Goal: Task Accomplishment & Management: Manage account settings

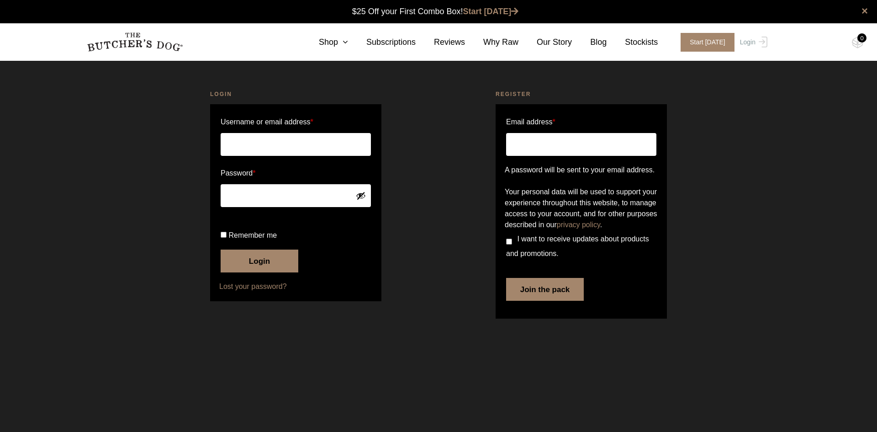
type input "[PERSON_NAME][EMAIL_ADDRESS][DOMAIN_NAME]"
click at [254, 272] on button "Login" at bounding box center [260, 260] width 78 height 23
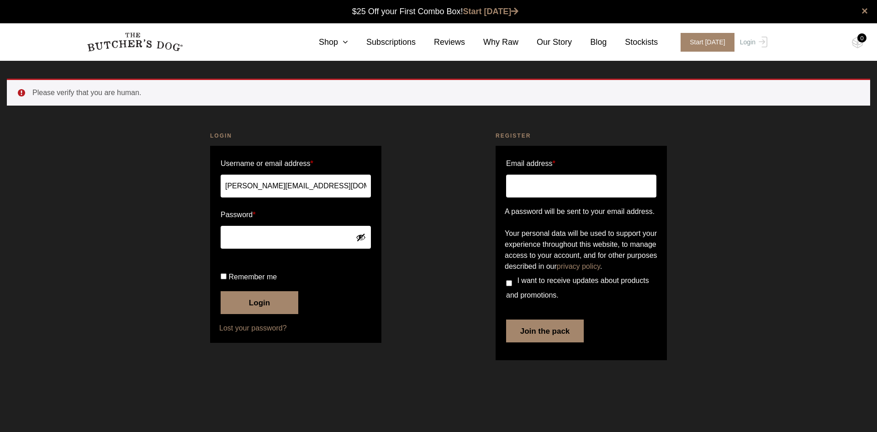
click at [150, 288] on div "Please verify that you are human. Login Username or email address * paul@sifis.…" at bounding box center [438, 227] width 877 height 296
click at [360, 238] on button "Show password" at bounding box center [361, 237] width 10 height 10
click at [361, 238] on button "Hide password" at bounding box center [361, 237] width 10 height 10
click at [110, 225] on div "Please verify that you are human. Login Username or email address * paul@sifis.…" at bounding box center [438, 227] width 877 height 296
click at [257, 314] on button "Login" at bounding box center [260, 302] width 78 height 23
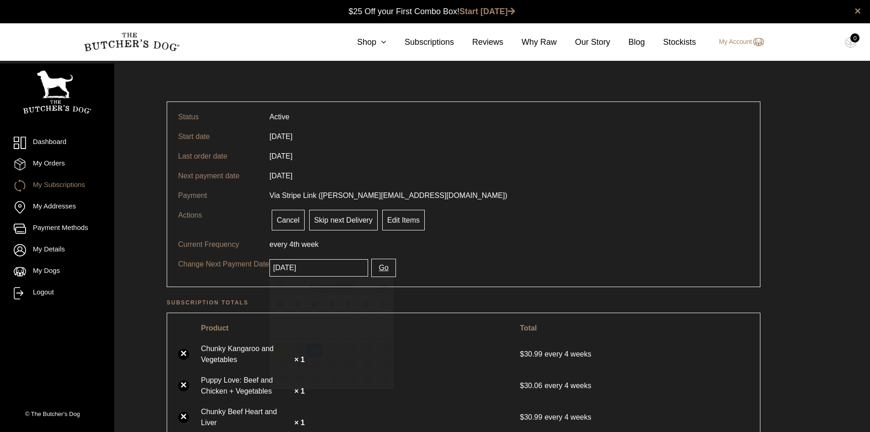
click at [330, 267] on input "2025-08-13" at bounding box center [318, 267] width 99 height 17
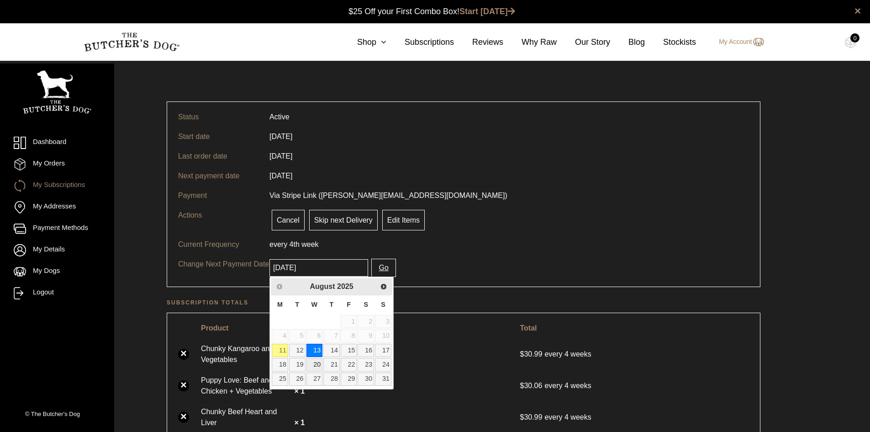
click at [318, 363] on link "20" at bounding box center [314, 364] width 16 height 13
type input "2025-08-20"
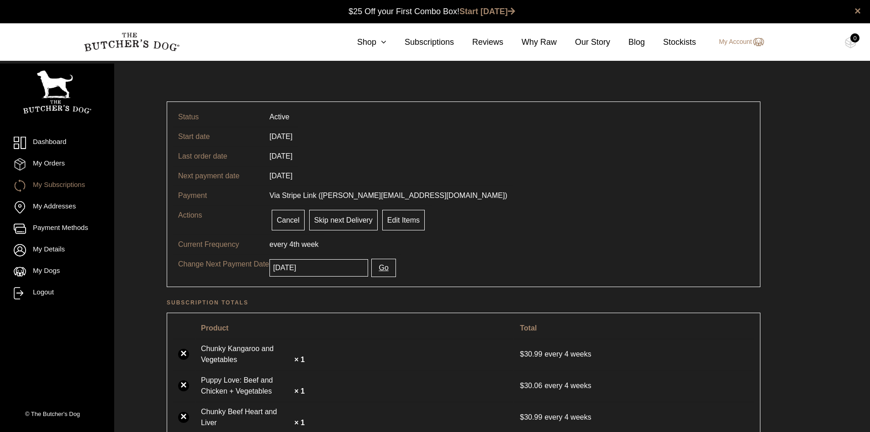
click at [374, 269] on button "Go" at bounding box center [383, 267] width 24 height 18
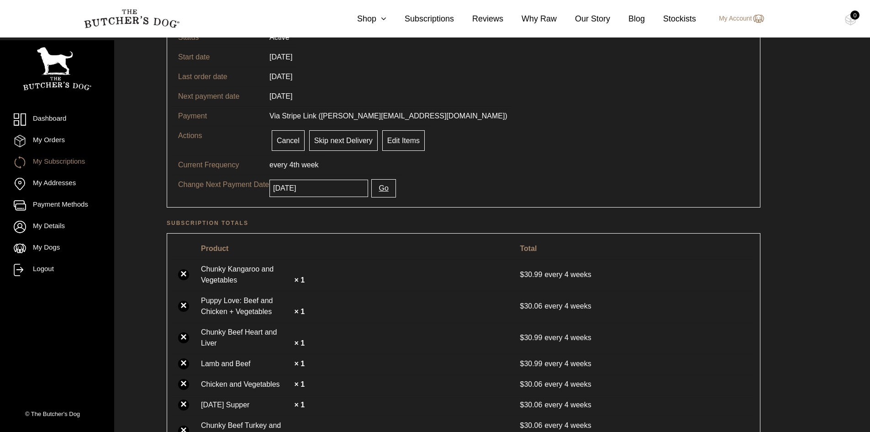
scroll to position [137, 0]
